Goal: Transaction & Acquisition: Book appointment/travel/reservation

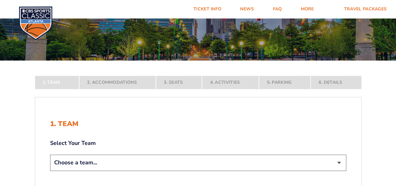
scroll to position [63, 0]
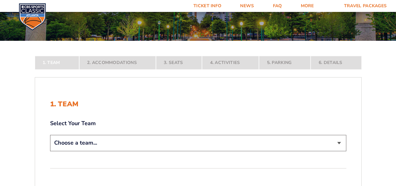
click at [282, 144] on select "Choose a team... [US_STATE] Wildcats [US_STATE] State Buckeyes [US_STATE] Tar H…" at bounding box center [198, 143] width 296 height 16
select select "12956"
click at [50, 151] on select "Choose a team... [US_STATE] Wildcats [US_STATE] State Buckeyes [US_STATE] Tar H…" at bounding box center [198, 143] width 296 height 16
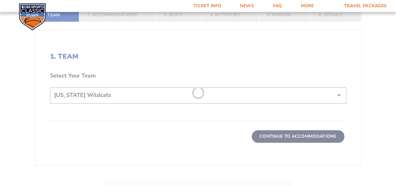
scroll to position [157, 0]
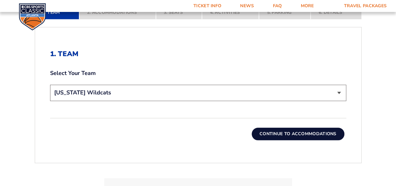
click at [268, 132] on button "Continue To Accommodations" at bounding box center [298, 134] width 93 height 13
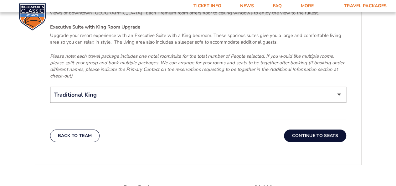
scroll to position [1028, 0]
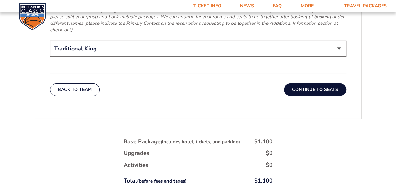
click at [312, 83] on button "Continue To Seats" at bounding box center [315, 89] width 62 height 13
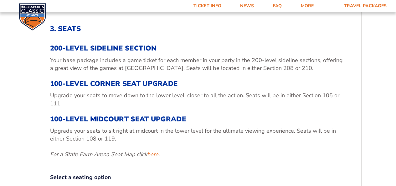
scroll to position [276, 0]
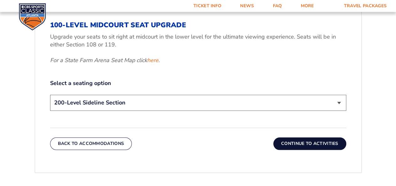
click at [179, 101] on select "200-Level Sideline Section 100-Level Corner Seat Upgrade (+$120 per person) 100…" at bounding box center [198, 103] width 296 height 16
select select "100-Level Corner Seat Upgrade"
click at [50, 95] on select "200-Level Sideline Section 100-Level Corner Seat Upgrade (+$120 per person) 100…" at bounding box center [198, 103] width 296 height 16
click at [309, 138] on button "Continue To Activities" at bounding box center [310, 143] width 73 height 13
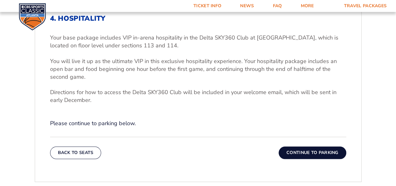
scroll to position [213, 0]
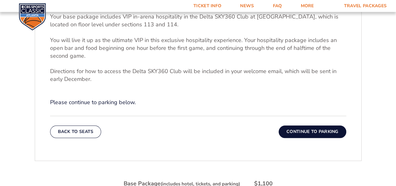
click at [331, 134] on button "Continue To Parking" at bounding box center [313, 131] width 68 height 13
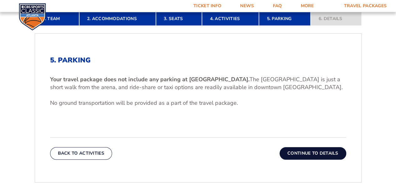
scroll to position [0, 0]
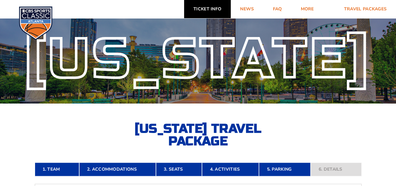
click at [216, 10] on link "Ticket Info" at bounding box center [207, 9] width 47 height 18
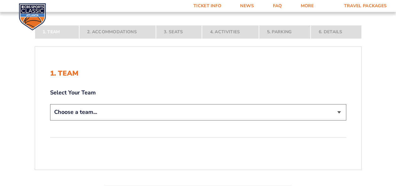
scroll to position [94, 0]
click at [305, 111] on select "Choose a team... [US_STATE] Wildcats [US_STATE] State Buckeyes [US_STATE] Tar H…" at bounding box center [198, 111] width 296 height 16
select select "12956"
click at [50, 119] on select "Choose a team... [US_STATE] Wildcats [US_STATE] State Buckeyes [US_STATE] Tar H…" at bounding box center [198, 111] width 296 height 16
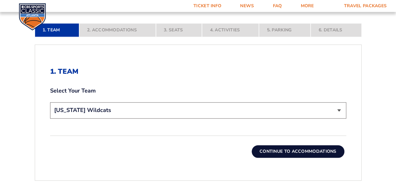
scroll to position [157, 0]
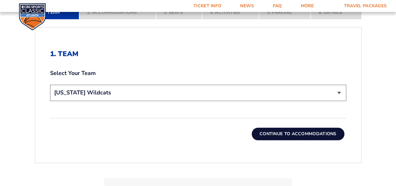
click at [318, 134] on button "Continue To Accommodations" at bounding box center [298, 134] width 93 height 13
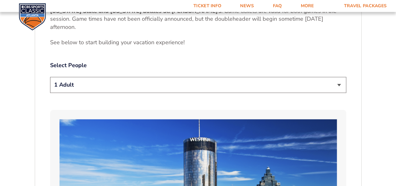
scroll to position [307, 0]
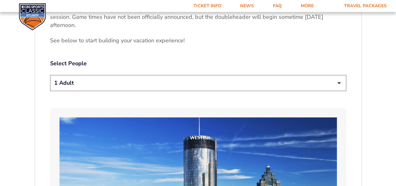
click at [77, 86] on select "1 Adult 2 Adults 3 Adults 4 Adults 2 Adults + 1 Child 2 Adults + 2 Children 2 A…" at bounding box center [198, 83] width 296 height 16
click at [50, 75] on select "1 Adult 2 Adults 3 Adults 4 Adults 2 Adults + 1 Child 2 Adults + 2 Children 2 A…" at bounding box center [198, 83] width 296 height 16
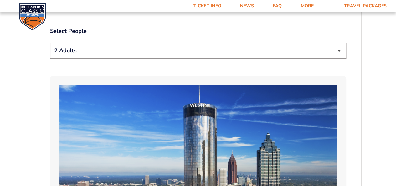
scroll to position [276, 0]
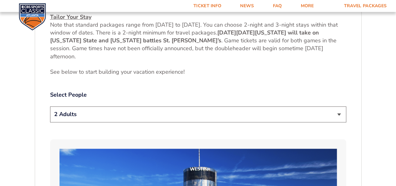
click at [327, 116] on select "1 Adult 2 Adults 3 Adults 4 Adults 2 Adults + 1 Child 2 Adults + 2 Children 2 A…" at bounding box center [198, 114] width 296 height 16
click at [50, 106] on select "1 Adult 2 Adults 3 Adults 4 Adults 2 Adults + 1 Child 2 Adults + 2 Children 2 A…" at bounding box center [198, 114] width 296 height 16
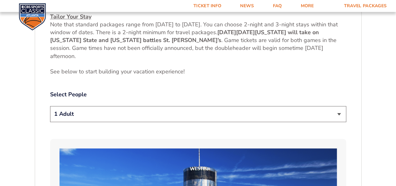
scroll to position [244, 0]
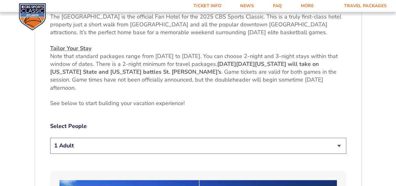
click at [235, 141] on select "1 Adult 2 Adults 3 Adults 4 Adults 2 Adults + 1 Child 2 Adults + 2 Children 2 A…" at bounding box center [198, 146] width 296 height 16
select select "2 Adults"
click at [50, 138] on select "1 Adult 2 Adults 3 Adults 4 Adults 2 Adults + 1 Child 2 Adults + 2 Children 2 A…" at bounding box center [198, 146] width 296 height 16
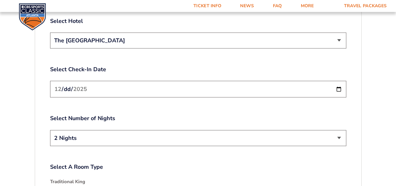
scroll to position [746, 0]
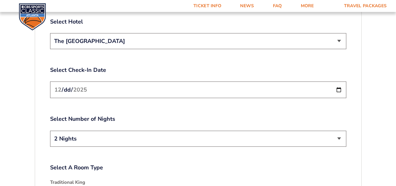
click at [340, 33] on select "The [GEOGRAPHIC_DATA]" at bounding box center [198, 41] width 296 height 16
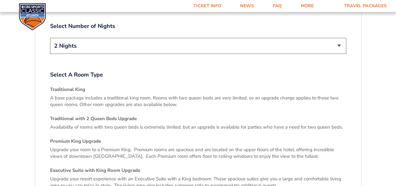
scroll to position [840, 0]
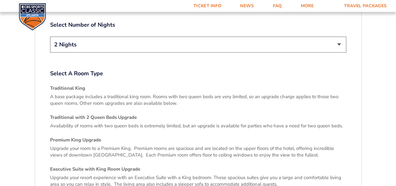
click at [330, 37] on select "2 Nights 3 Nights" at bounding box center [198, 45] width 296 height 16
click at [326, 37] on select "2 Nights 3 Nights" at bounding box center [198, 45] width 296 height 16
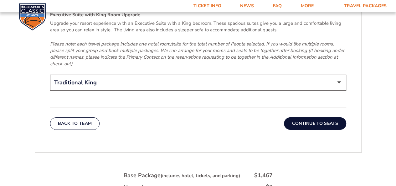
scroll to position [996, 0]
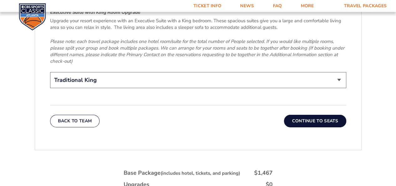
click at [298, 76] on select "Traditional King Traditional with 2 Queen Beds Upgrade (+$45 per night) Premium…" at bounding box center [198, 80] width 296 height 16
click at [297, 76] on select "Traditional King Traditional with 2 Queen Beds Upgrade (+$45 per night) Premium…" at bounding box center [198, 80] width 296 height 16
click at [303, 115] on button "Continue To Seats" at bounding box center [315, 121] width 62 height 13
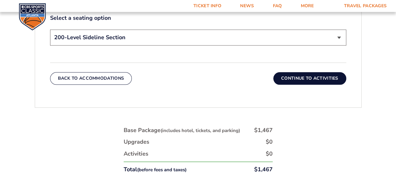
scroll to position [307, 0]
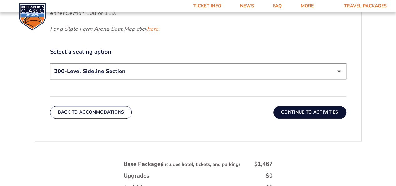
click at [289, 78] on select "200-Level Sideline Section 100-Level Corner Seat Upgrade (+$120 per person) 100…" at bounding box center [198, 71] width 296 height 16
select select "100-Level Corner Seat Upgrade"
click at [50, 63] on select "200-Level Sideline Section 100-Level Corner Seat Upgrade (+$120 per person) 100…" at bounding box center [198, 71] width 296 height 16
drag, startPoint x: 311, startPoint y: 112, endPoint x: 401, endPoint y: 114, distance: 89.9
click at [311, 112] on button "Continue To Activities" at bounding box center [310, 112] width 73 height 13
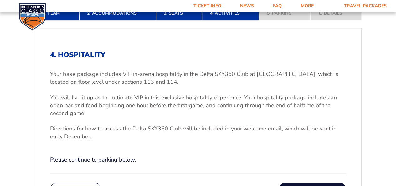
scroll to position [182, 0]
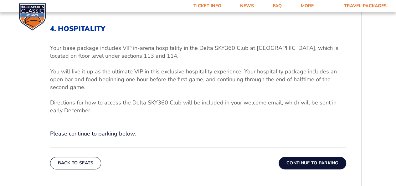
click at [298, 160] on button "Continue To Parking" at bounding box center [313, 163] width 68 height 13
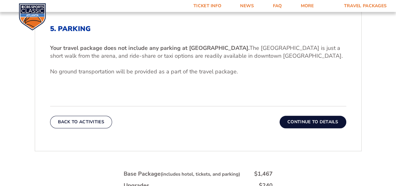
click at [295, 122] on button "Continue To Details" at bounding box center [313, 122] width 67 height 13
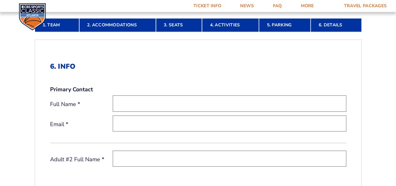
scroll to position [88, 0]
